Goal: Information Seeking & Learning: Learn about a topic

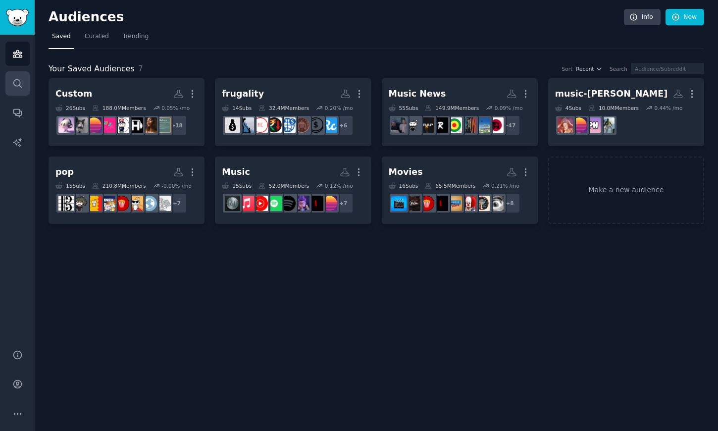
click at [24, 94] on link "Search" at bounding box center [17, 83] width 24 height 24
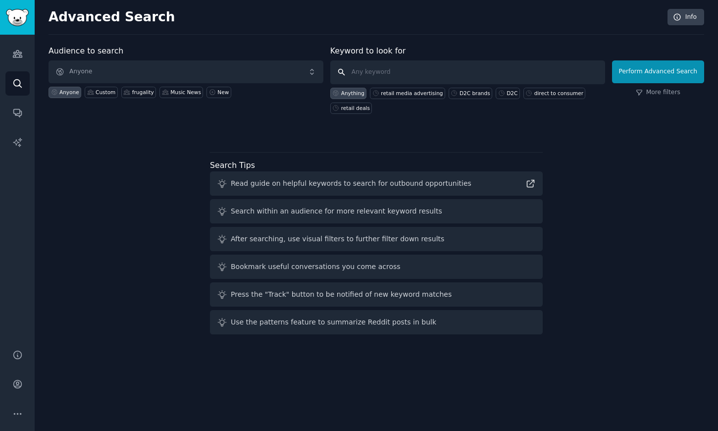
click at [401, 78] on input "text" at bounding box center [467, 72] width 275 height 24
type input "shopback"
click button "Perform Advanced Search" at bounding box center [658, 71] width 92 height 23
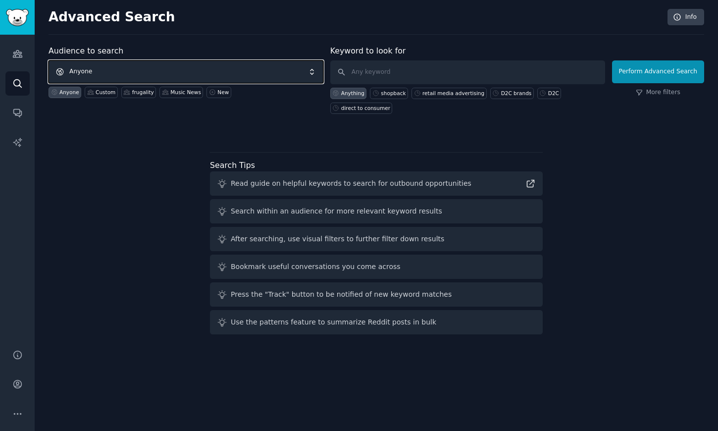
click at [249, 75] on span "Anyone" at bounding box center [185, 71] width 275 height 23
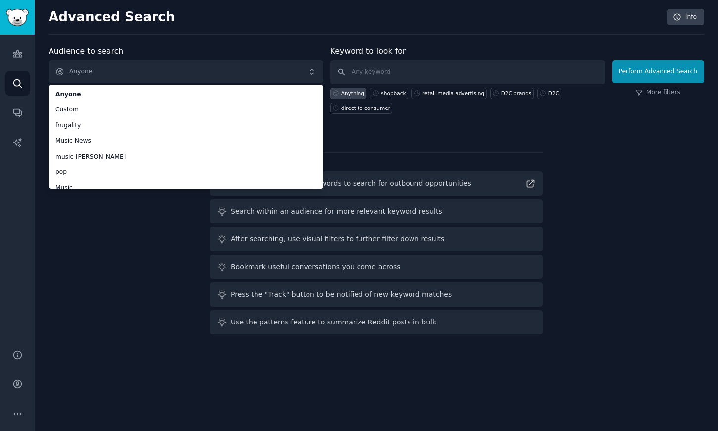
click at [446, 139] on div "Audience to search Anyone Anyone Custom frugality Music News music-ariana pop M…" at bounding box center [375, 191] width 655 height 293
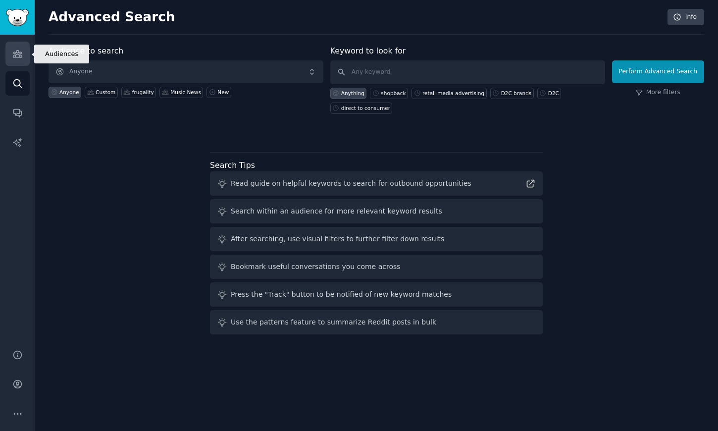
click at [28, 48] on link "Audiences" at bounding box center [17, 54] width 24 height 24
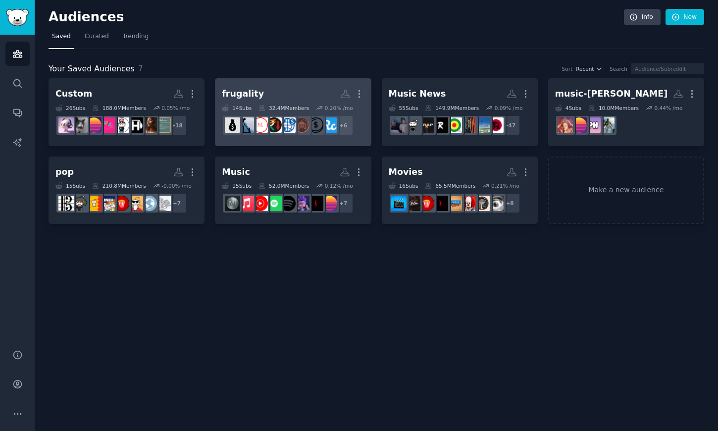
click at [289, 95] on h2 "frugality More" at bounding box center [293, 93] width 142 height 17
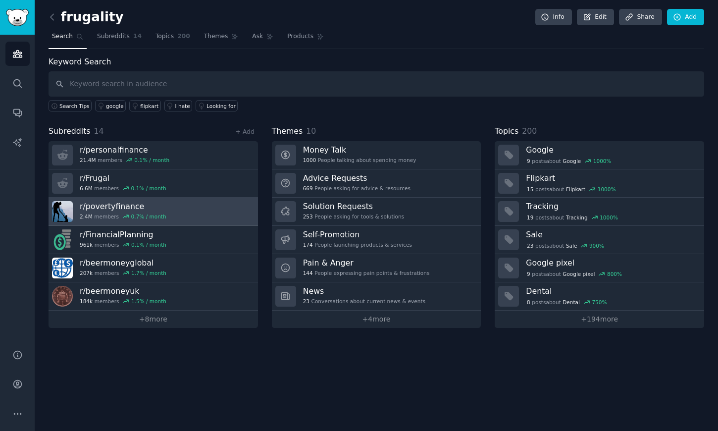
click at [212, 216] on link "r/ povertyfinance 2.4M members 0.7 % / month" at bounding box center [152, 211] width 209 height 28
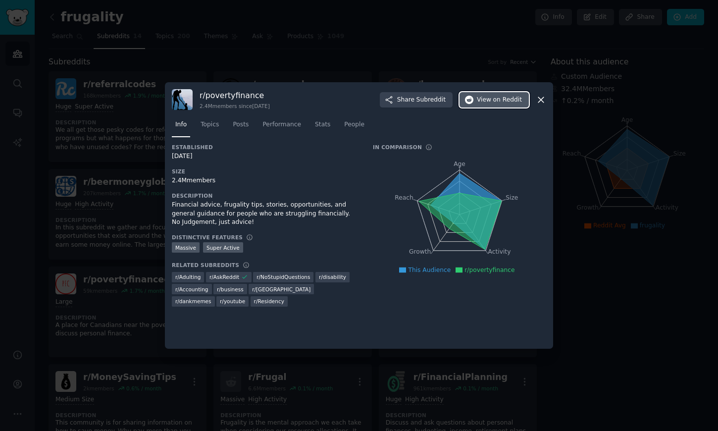
click at [500, 98] on span "on Reddit" at bounding box center [507, 100] width 29 height 9
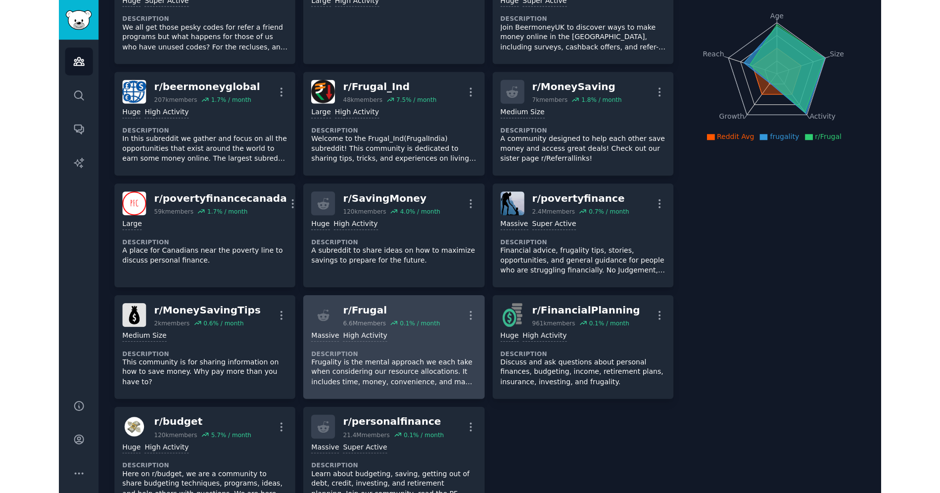
scroll to position [166, 0]
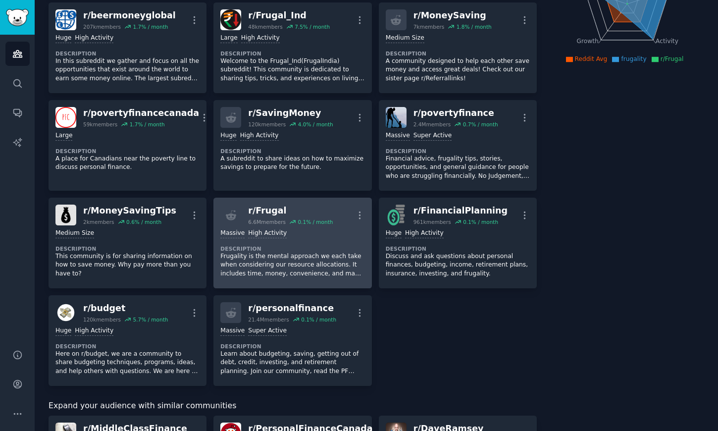
click at [257, 209] on div "r/ Frugal" at bounding box center [290, 210] width 85 height 12
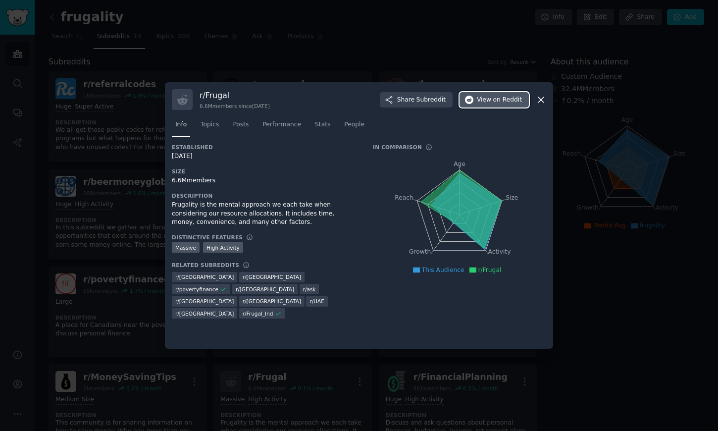
click at [506, 105] on button "View on Reddit" at bounding box center [493, 100] width 69 height 16
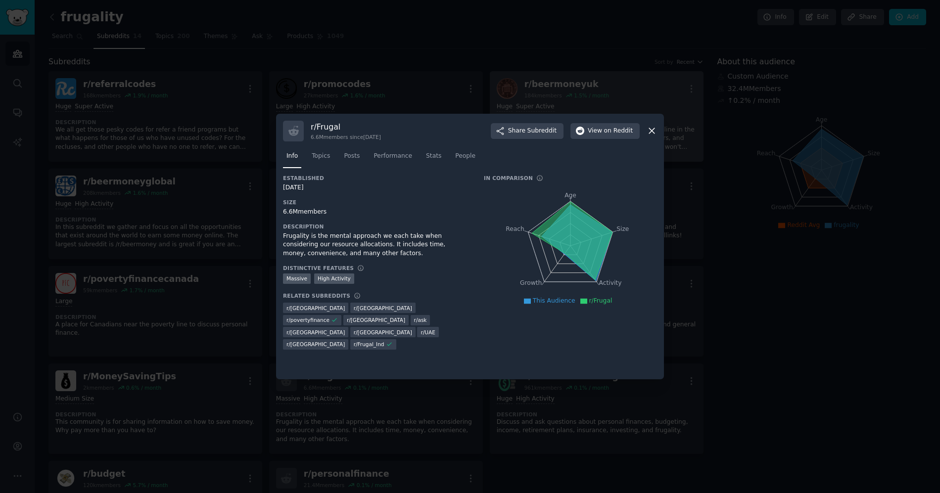
drag, startPoint x: 540, startPoint y: 98, endPoint x: 520, endPoint y: 100, distance: 20.4
click at [540, 98] on div at bounding box center [470, 246] width 940 height 493
